Goal: Register for event/course

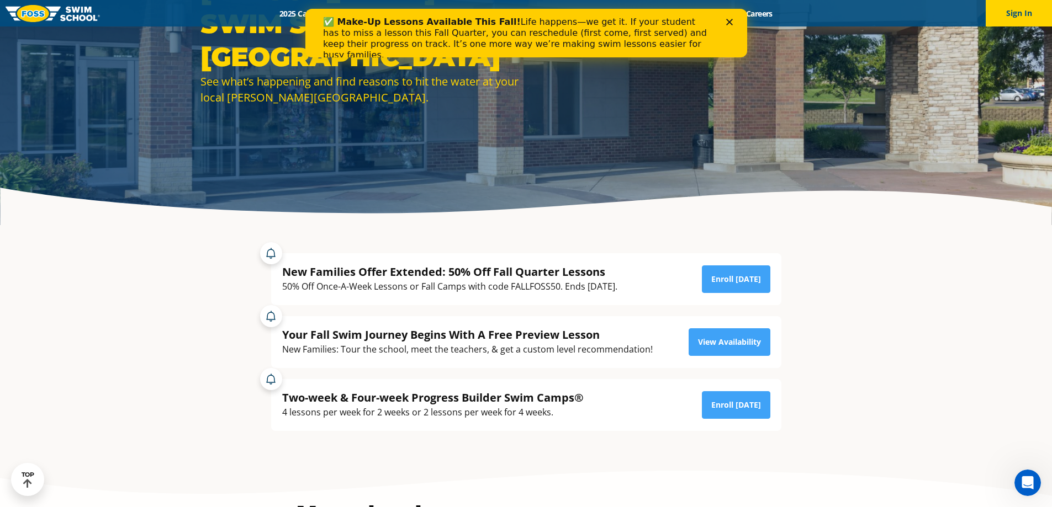
scroll to position [110, 0]
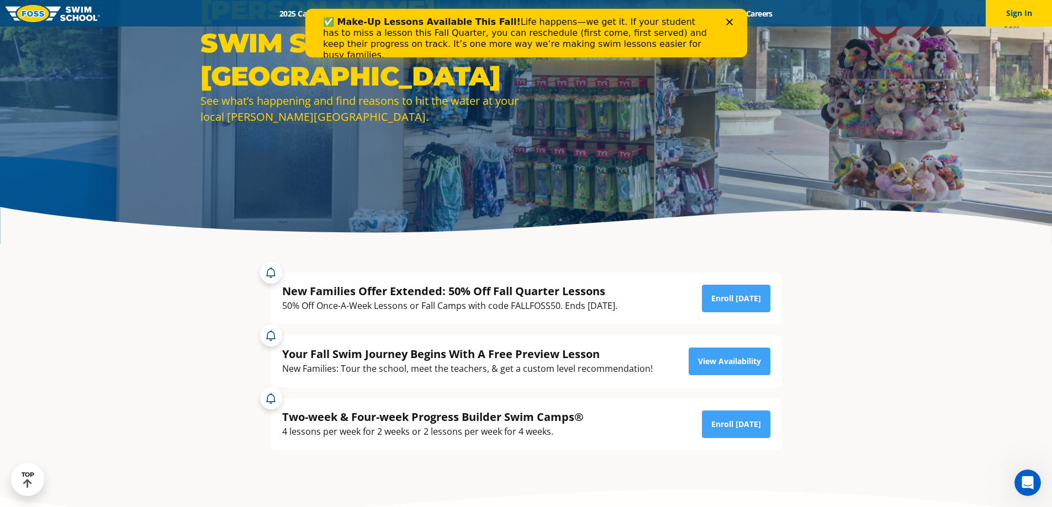
click at [729, 23] on polygon "Close" at bounding box center [728, 22] width 7 height 7
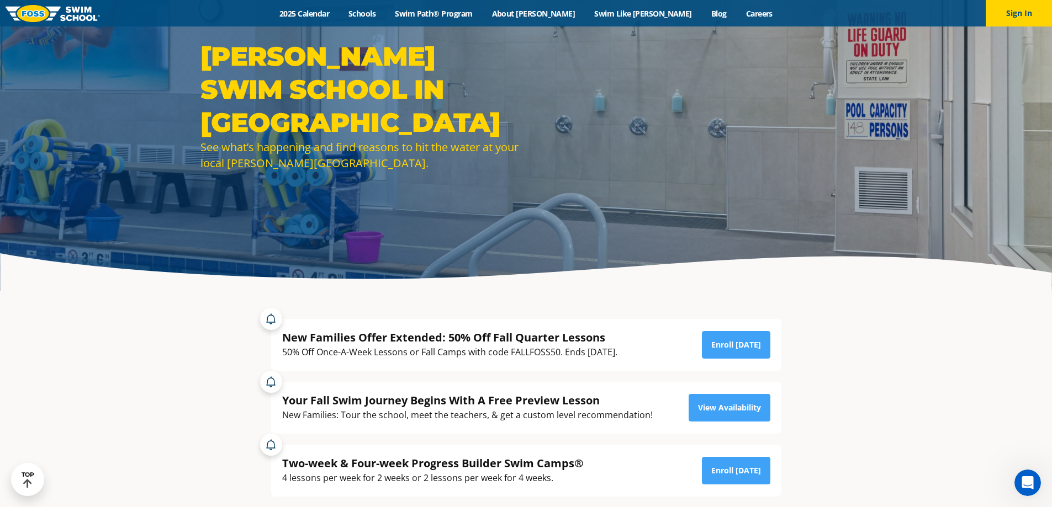
scroll to position [0, 0]
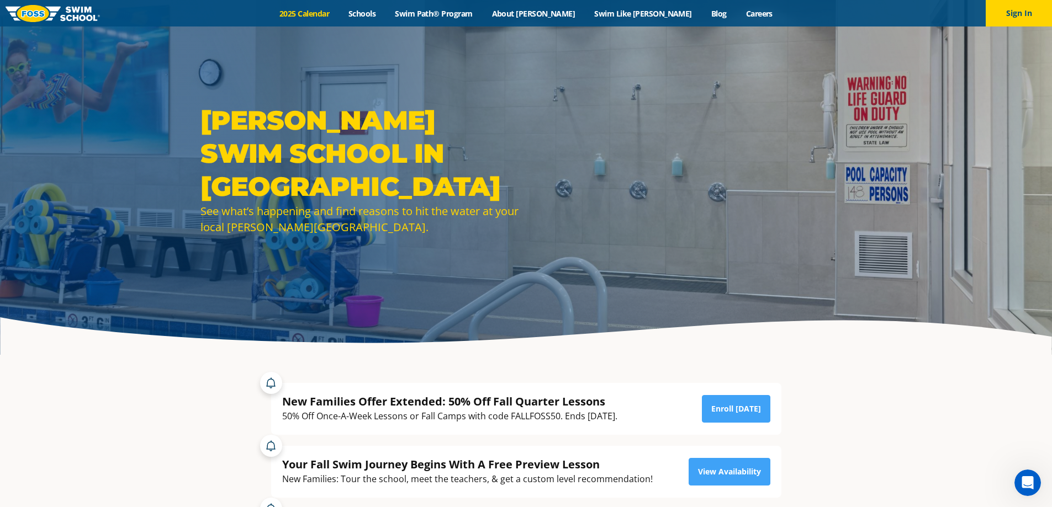
click at [339, 11] on link "2025 Calendar" at bounding box center [304, 13] width 69 height 10
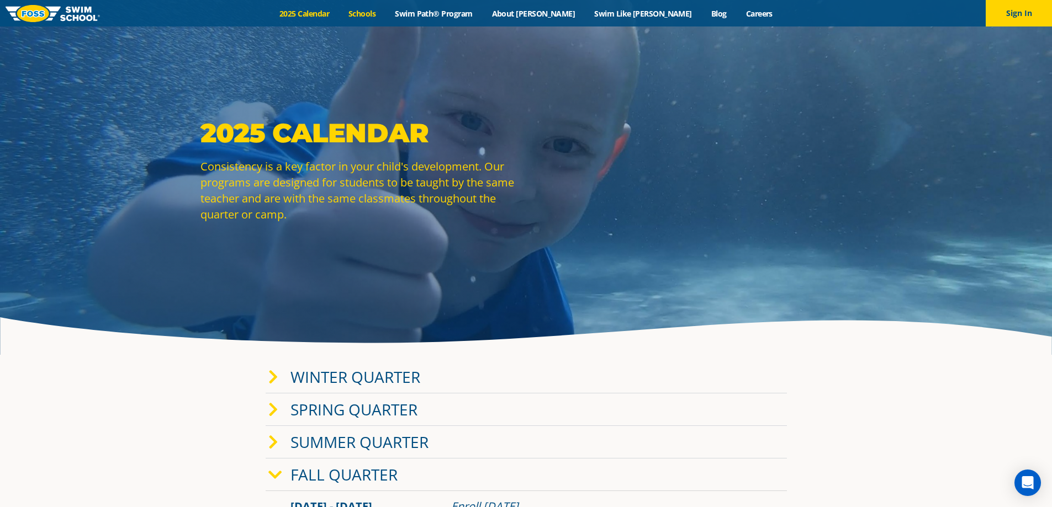
click at [385, 13] on link "Schools" at bounding box center [362, 13] width 46 height 10
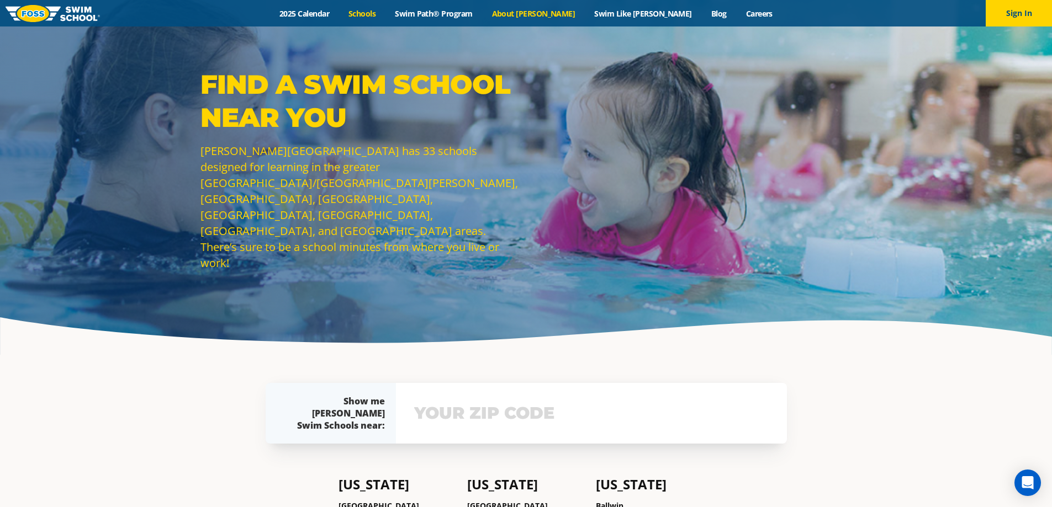
click at [542, 13] on link "About [PERSON_NAME]" at bounding box center [533, 13] width 103 height 10
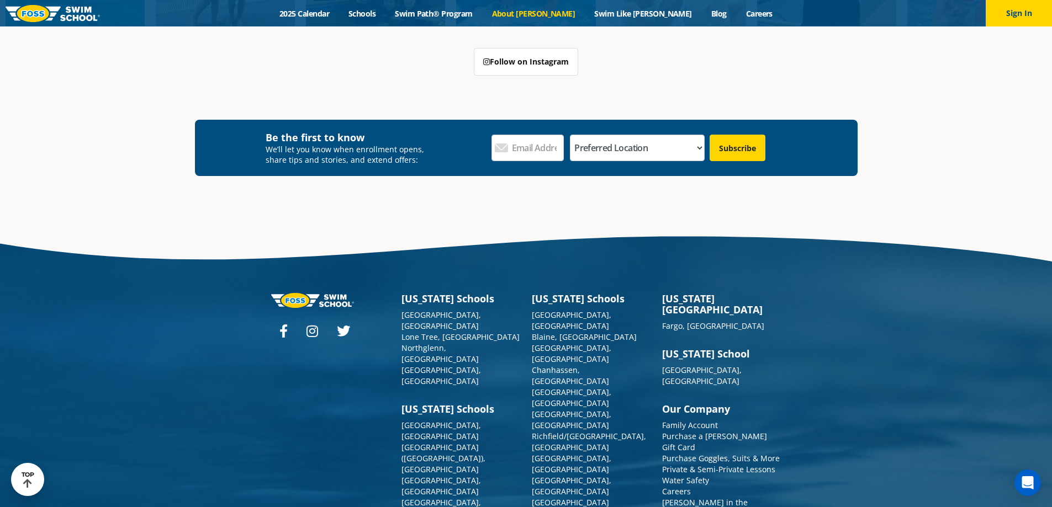
scroll to position [2963, 0]
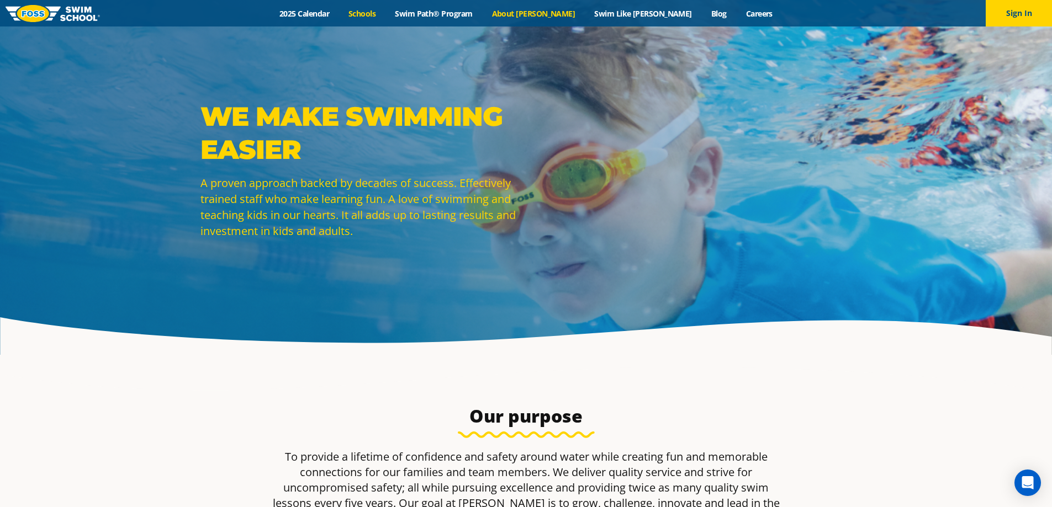
click at [385, 10] on link "Schools" at bounding box center [362, 13] width 46 height 10
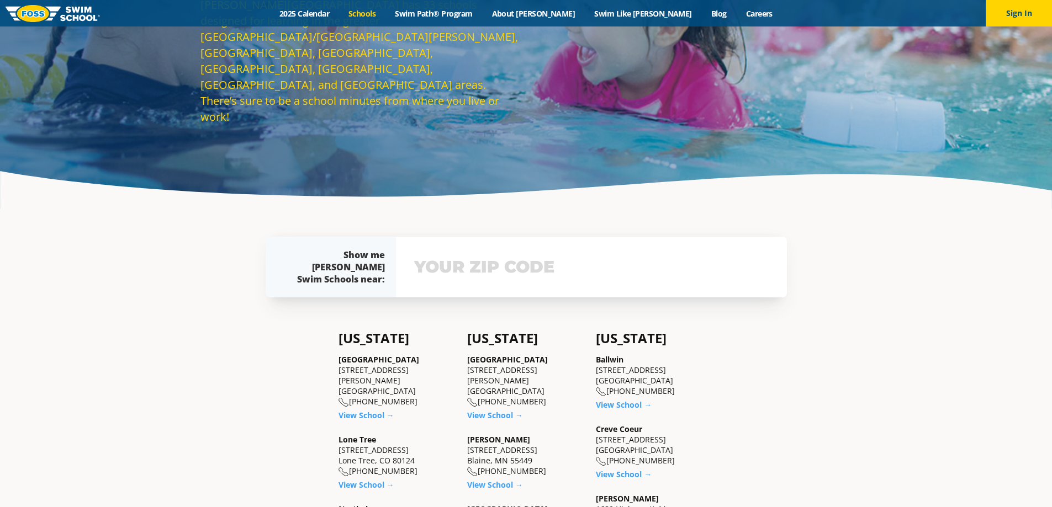
scroll to position [166, 0]
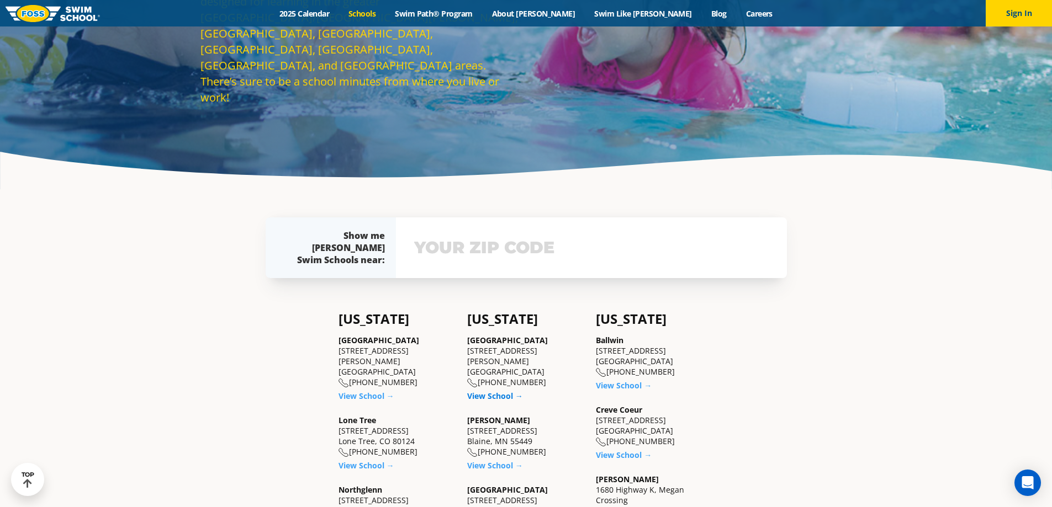
click at [501, 391] on link "View School →" at bounding box center [495, 396] width 56 height 10
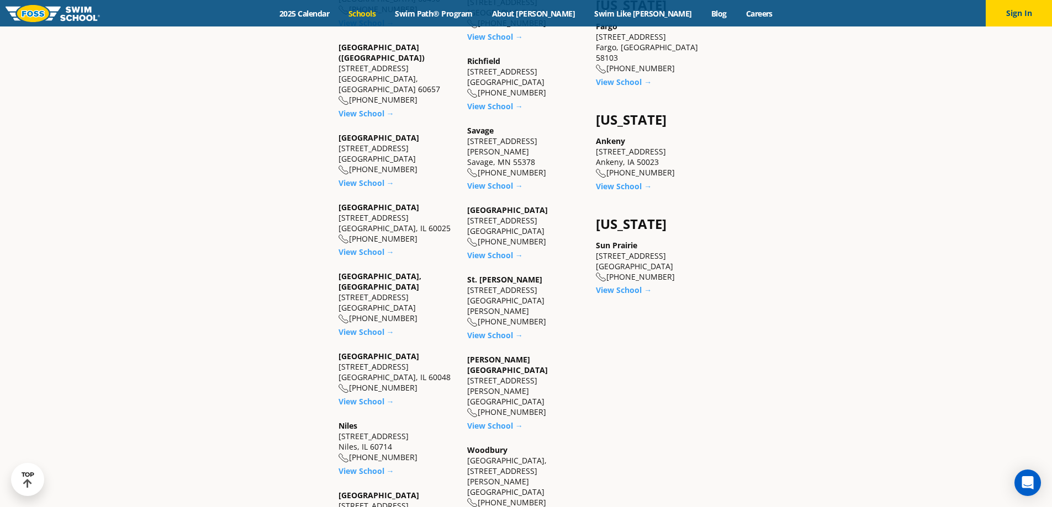
scroll to position [883, 0]
click at [489, 158] on div "Savage 8300 Egan Drive Savage, MN 55378 (952) 215-3050 View School →" at bounding box center [526, 158] width 118 height 66
click at [490, 180] on link "View School →" at bounding box center [495, 185] width 56 height 10
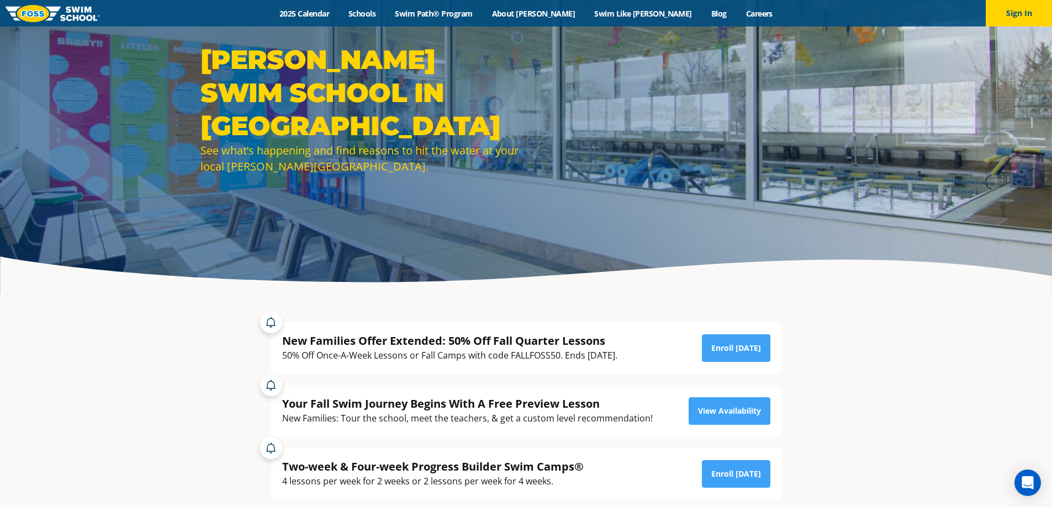
scroll to position [221, 0]
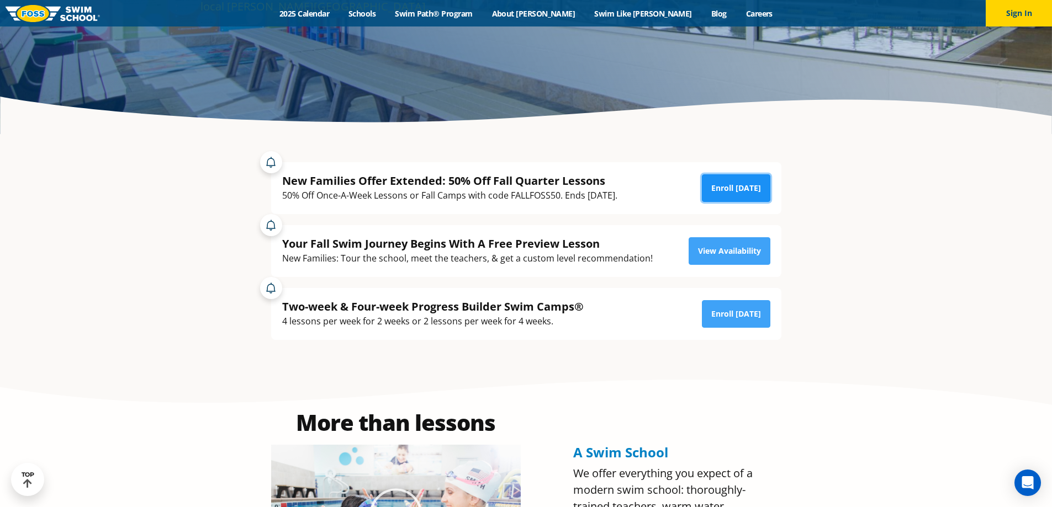
click at [742, 191] on link "Enroll [DATE]" at bounding box center [736, 188] width 68 height 28
